Goal: Information Seeking & Learning: Learn about a topic

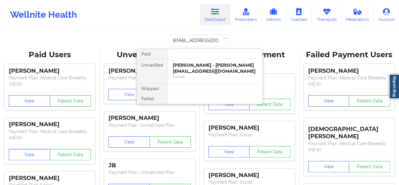
scroll to position [0, 6]
click at [202, 69] on div "[PERSON_NAME] - [EMAIL_ADDRESS][DOMAIN_NAME]" at bounding box center [215, 68] width 85 height 12
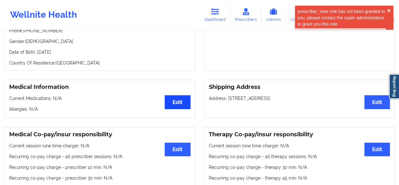
scroll to position [0, 0]
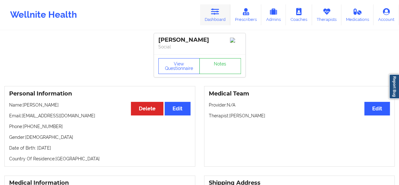
click at [222, 22] on link "Dashboard" at bounding box center [215, 14] width 30 height 21
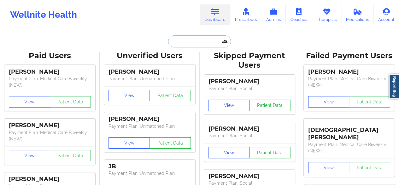
click at [208, 45] on input "text" at bounding box center [199, 41] width 63 height 12
paste input "[EMAIL_ADDRESS][DOMAIN_NAME]"
type input "[EMAIL_ADDRESS][DOMAIN_NAME]"
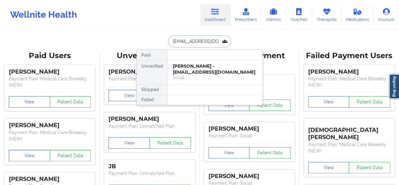
scroll to position [0, 20]
click at [208, 67] on div "[PERSON_NAME] - [PERSON_NAME][EMAIL_ADDRESS][DOMAIN_NAME]" at bounding box center [215, 69] width 85 height 12
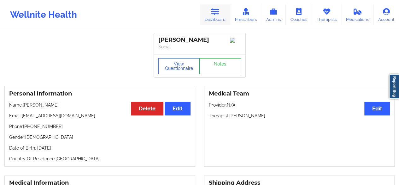
click at [220, 15] on link "Dashboard" at bounding box center [215, 14] width 30 height 21
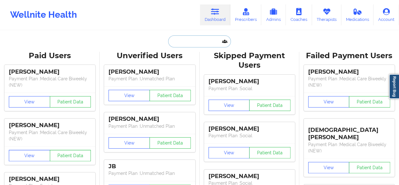
click at [172, 42] on input "text" at bounding box center [199, 41] width 63 height 12
paste input "Patient Name: [PERSON_NAME] DOS: [DATE] Rejection: Claim denied due to duplicat…"
type input "Patient Name: [PERSON_NAME] DOS: [DATE] Rejection: Claim denied due to duplicat…"
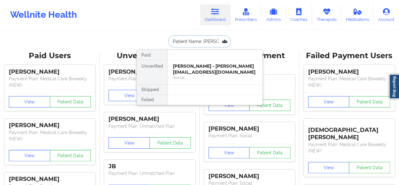
scroll to position [0, 440]
click at [206, 69] on div "[PERSON_NAME] - [PERSON_NAME][EMAIL_ADDRESS][DOMAIN_NAME]" at bounding box center [215, 69] width 85 height 12
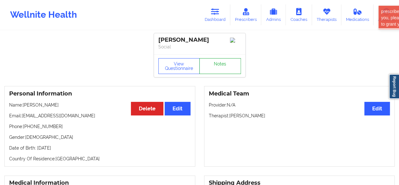
click at [222, 67] on link "Notes" at bounding box center [221, 66] width 42 height 16
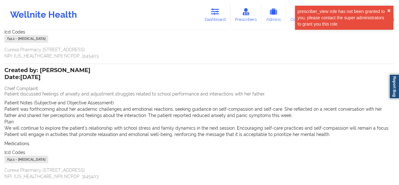
scroll to position [169, 0]
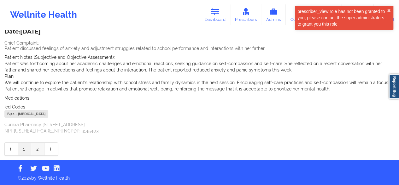
click at [39, 143] on link "2" at bounding box center [37, 148] width 13 height 13
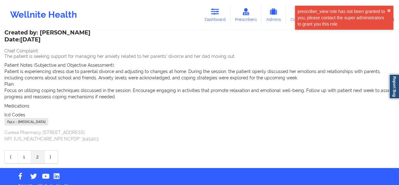
scroll to position [143, 0]
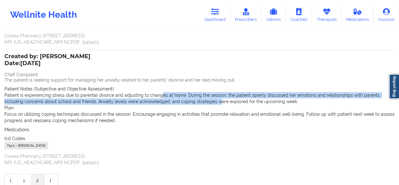
drag, startPoint x: 159, startPoint y: 93, endPoint x: 198, endPoint y: 101, distance: 39.8
click at [198, 101] on p "Patient is experiencing stress due to parental divorce and adjusting to changes…" at bounding box center [199, 98] width 391 height 13
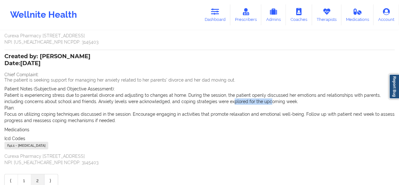
click at [248, 102] on p "Patient is experiencing stress due to parental divorce and adjusting to changes…" at bounding box center [199, 98] width 391 height 13
drag, startPoint x: 228, startPoint y: 106, endPoint x: 266, endPoint y: 112, distance: 38.4
click at [266, 112] on div "Plan: Focus on utilizing coping techniques discussed in the session. Encourage …" at bounding box center [199, 114] width 391 height 19
click at [237, 102] on p "Patient is experiencing stress due to parental divorce and adjusting to changes…" at bounding box center [199, 98] width 391 height 13
click at [35, 94] on p "Patient is experiencing stress due to parental divorce and adjusting to changes…" at bounding box center [199, 98] width 391 height 13
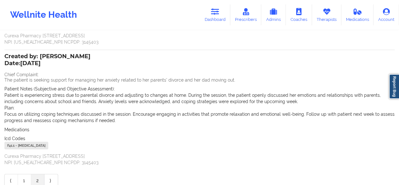
click at [46, 94] on p "Patient is experiencing stress due to parental divorce and adjusting to changes…" at bounding box center [199, 98] width 391 height 13
drag, startPoint x: 24, startPoint y: 96, endPoint x: 65, endPoint y: 97, distance: 41.4
click at [64, 97] on p "Patient is experiencing stress due to parental divorce and adjusting to changes…" at bounding box center [199, 98] width 391 height 13
click at [65, 97] on p "Patient is experiencing stress due to parental divorce and adjusting to changes…" at bounding box center [199, 98] width 391 height 13
drag, startPoint x: 90, startPoint y: 98, endPoint x: 106, endPoint y: 98, distance: 16.1
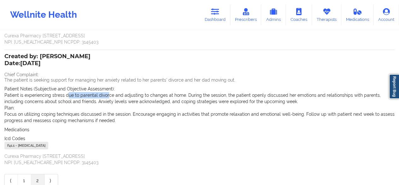
click at [106, 98] on p "Patient is experiencing stress due to parental divorce and adjusting to changes…" at bounding box center [199, 98] width 391 height 13
click at [102, 97] on p "Patient is experiencing stress due to parental divorce and adjusting to changes…" at bounding box center [199, 98] width 391 height 13
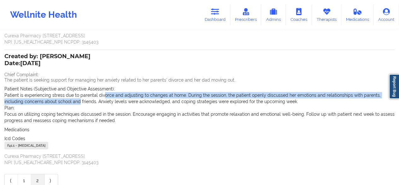
drag, startPoint x: 59, startPoint y: 98, endPoint x: 112, endPoint y: 96, distance: 52.8
click at [112, 97] on p "Patient is experiencing stress due to parental divorce and adjusting to changes…" at bounding box center [199, 98] width 391 height 13
click at [112, 96] on p "Patient is experiencing stress due to parental divorce and adjusting to changes…" at bounding box center [199, 98] width 391 height 13
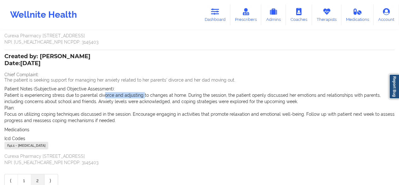
drag, startPoint x: 103, startPoint y: 96, endPoint x: 143, endPoint y: 96, distance: 40.1
click at [143, 96] on p "Patient is experiencing stress due to parental divorce and adjusting to changes…" at bounding box center [199, 98] width 391 height 13
drag, startPoint x: 138, startPoint y: 96, endPoint x: 149, endPoint y: 96, distance: 11.1
click at [149, 96] on p "Patient is experiencing stress due to parental divorce and adjusting to changes…" at bounding box center [199, 98] width 391 height 13
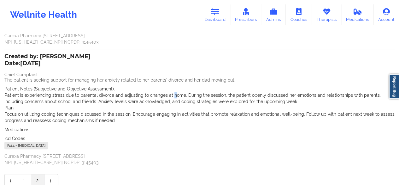
drag, startPoint x: 171, startPoint y: 96, endPoint x: 198, endPoint y: 98, distance: 26.6
click at [183, 97] on p "Patient is experiencing stress due to parental divorce and adjusting to changes…" at bounding box center [199, 98] width 391 height 13
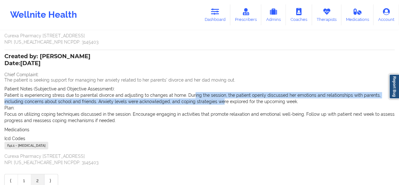
drag, startPoint x: 198, startPoint y: 98, endPoint x: 204, endPoint y: 99, distance: 6.5
click at [202, 99] on p "Patient is experiencing stress due to parental divorce and adjusting to changes…" at bounding box center [199, 98] width 391 height 13
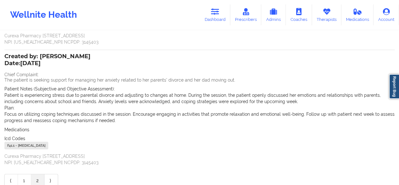
click at [204, 99] on p "Patient is experiencing stress due to parental divorce and adjusting to changes…" at bounding box center [199, 98] width 391 height 13
drag, startPoint x: 206, startPoint y: 96, endPoint x: 245, endPoint y: 96, distance: 39.2
click at [245, 96] on p "Patient is experiencing stress due to parental divorce and adjusting to changes…" at bounding box center [199, 98] width 391 height 13
drag, startPoint x: 238, startPoint y: 95, endPoint x: 287, endPoint y: 94, distance: 49.0
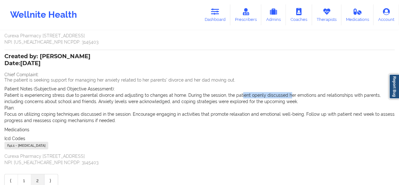
click at [287, 94] on p "Patient is experiencing stress due to parental divorce and adjusting to changes…" at bounding box center [199, 98] width 391 height 13
click at [288, 94] on p "Patient is experiencing stress due to parental divorce and adjusting to changes…" at bounding box center [199, 98] width 391 height 13
drag, startPoint x: 311, startPoint y: 95, endPoint x: 323, endPoint y: 98, distance: 12.9
click at [321, 98] on p "Patient is experiencing stress due to parental divorce and adjusting to changes…" at bounding box center [199, 98] width 391 height 13
click at [316, 93] on p "Patient is experiencing stress due to parental divorce and adjusting to changes…" at bounding box center [199, 98] width 391 height 13
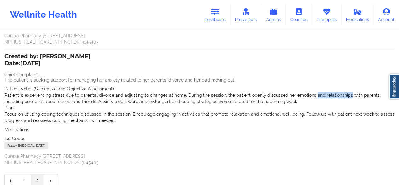
drag, startPoint x: 316, startPoint y: 93, endPoint x: 343, endPoint y: 94, distance: 26.6
click at [343, 94] on p "Patient is experiencing stress due to parental divorce and adjusting to changes…" at bounding box center [199, 98] width 391 height 13
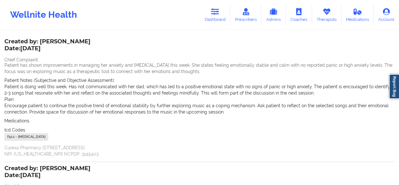
scroll to position [0, 0]
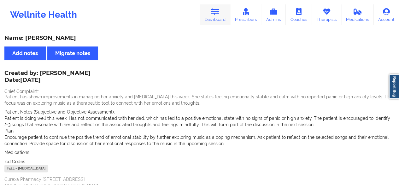
click at [209, 15] on link "Dashboard" at bounding box center [215, 14] width 30 height 21
